Goal: Check status

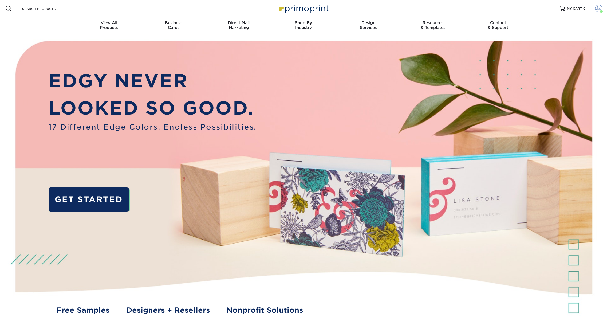
click at [600, 8] on span at bounding box center [598, 8] width 7 height 7
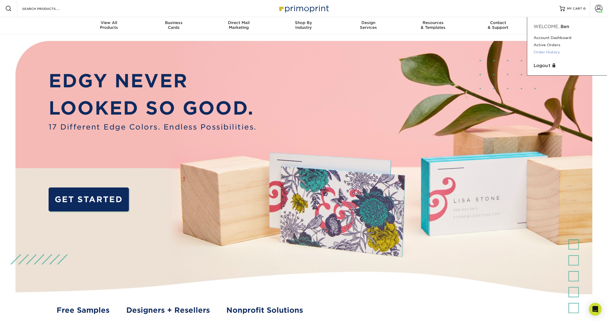
click at [544, 52] on link "Order History" at bounding box center [567, 52] width 67 height 7
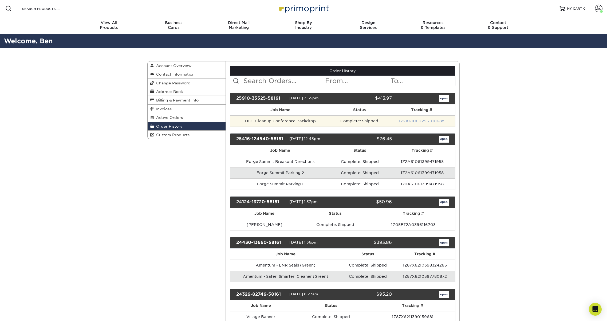
click at [421, 120] on link "1Z2A61060296100688" at bounding box center [421, 121] width 45 height 4
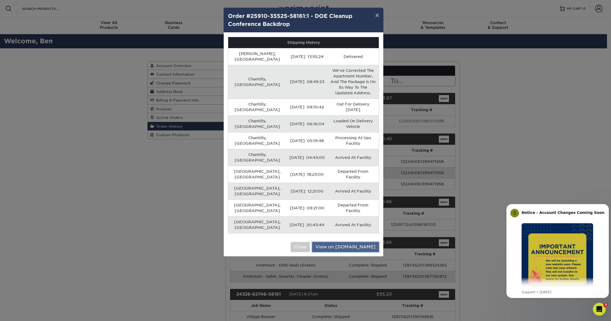
click at [361, 242] on link "View on UPS.com" at bounding box center [345, 247] width 67 height 10
